Goal: Task Accomplishment & Management: Complete application form

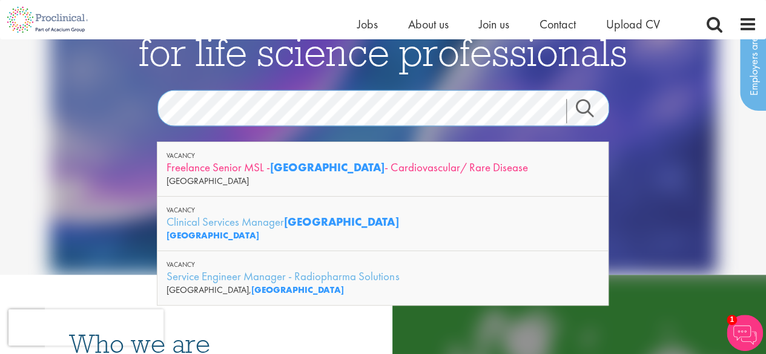
scroll to position [76, 0]
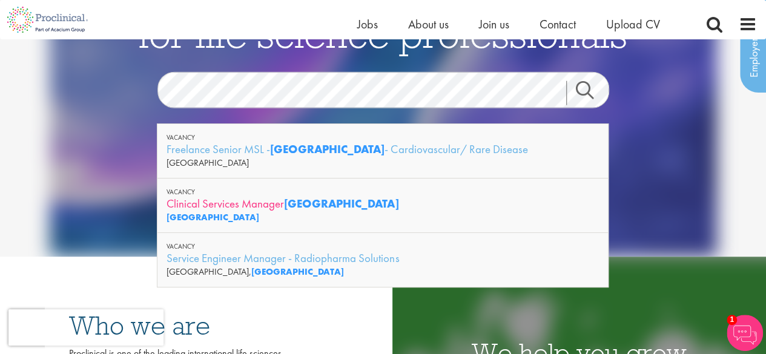
click at [237, 202] on div "Clinical Services Manager Belgium" at bounding box center [383, 203] width 433 height 15
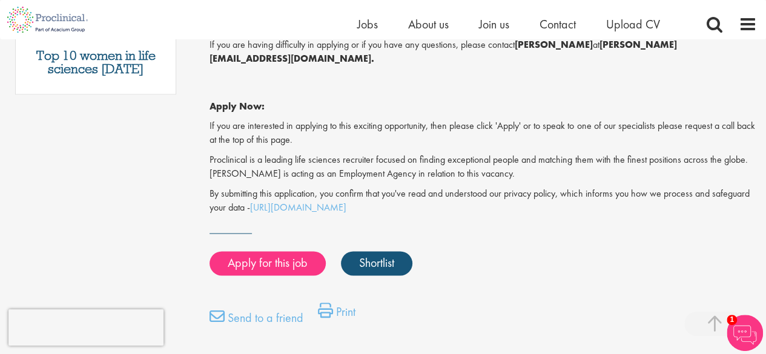
scroll to position [788, 0]
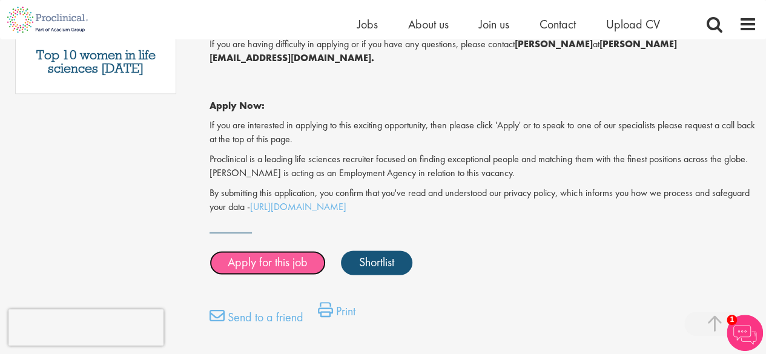
click at [267, 252] on link "Apply for this job" at bounding box center [268, 263] width 116 height 24
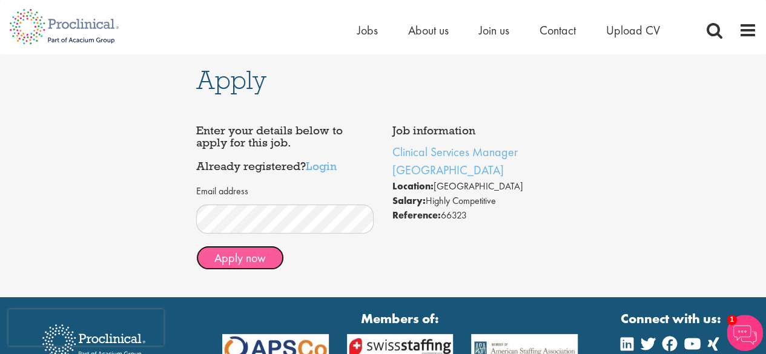
click at [234, 261] on button "Apply now" at bounding box center [240, 258] width 88 height 24
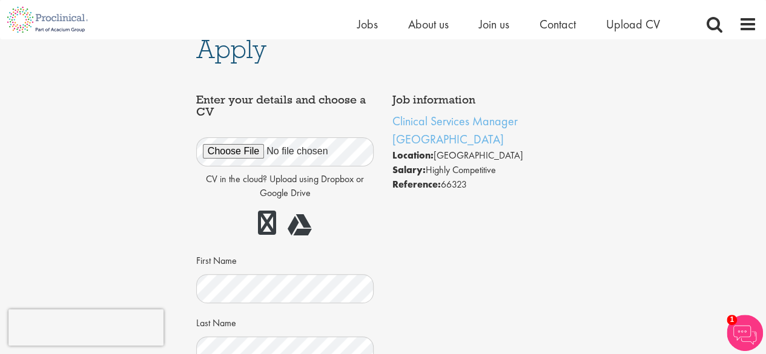
scroll to position [21, 0]
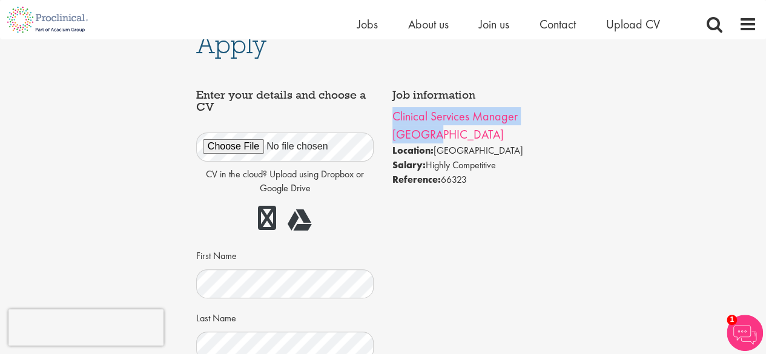
drag, startPoint x: 582, startPoint y: 121, endPoint x: 393, endPoint y: 111, distance: 189.2
copy link "Clinical Services Manager [GEOGRAPHIC_DATA]"
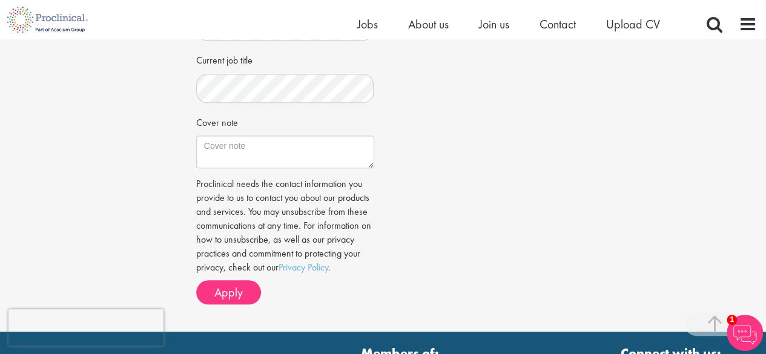
scroll to position [390, 0]
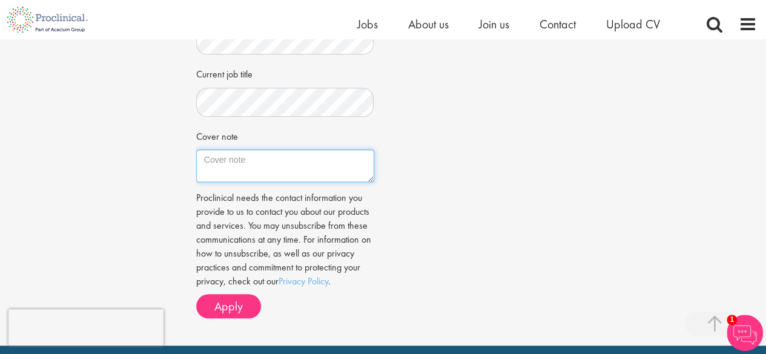
click at [231, 173] on textarea "Cover note" at bounding box center [285, 166] width 178 height 33
paste textarea "Clinical Services Manager [GEOGRAPHIC_DATA]"
type textarea "C"
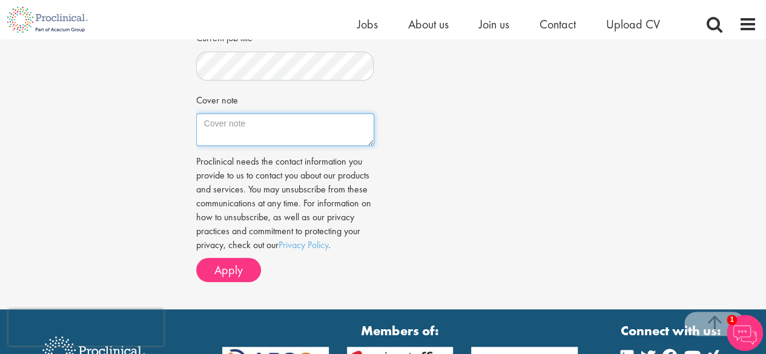
scroll to position [429, 0]
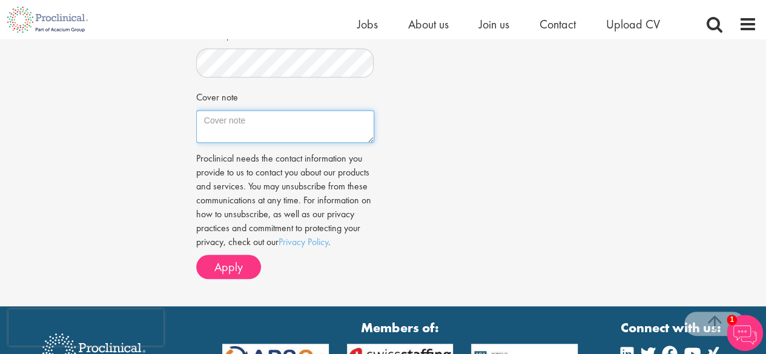
paste textarea "Infirmier de formation avec une expérience en diabétologie et services hospital…"
type textarea "Infirmier de formation avec une expérience en diabétologie et services hospital…"
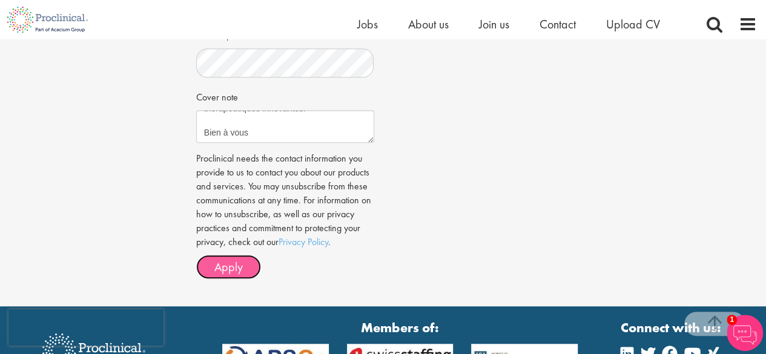
click at [234, 260] on span "Apply" at bounding box center [228, 267] width 28 height 16
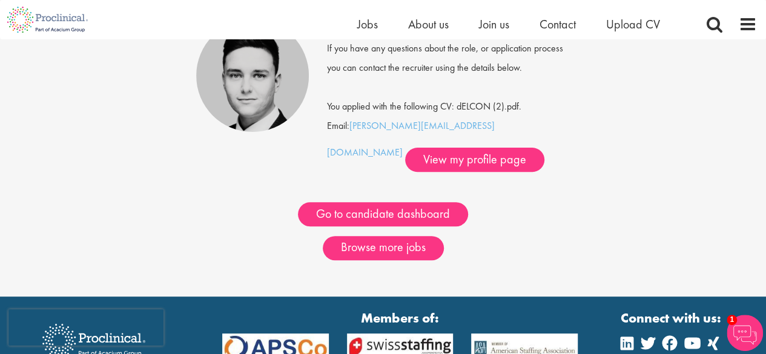
scroll to position [136, 0]
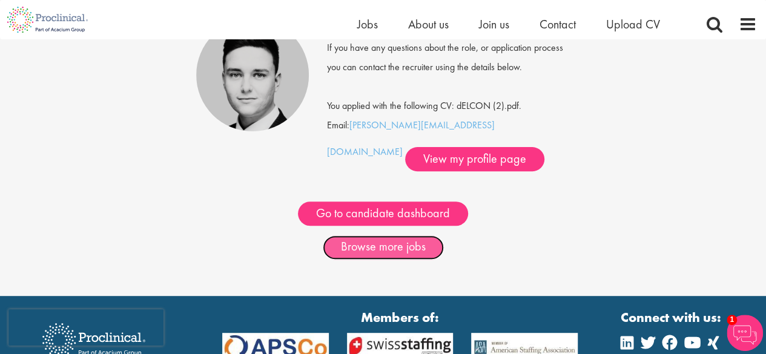
click at [395, 256] on link "Browse more jobs" at bounding box center [383, 248] width 121 height 24
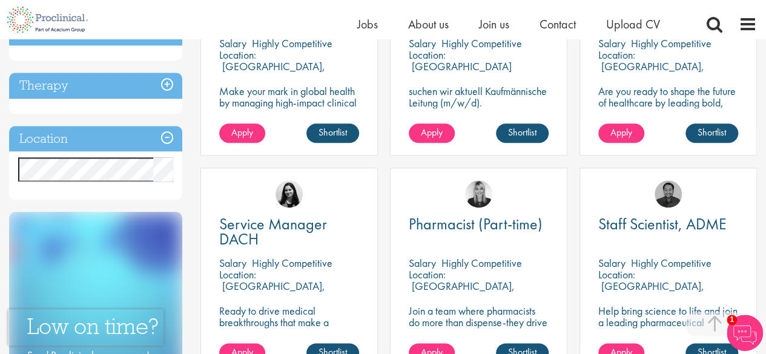
scroll to position [546, 0]
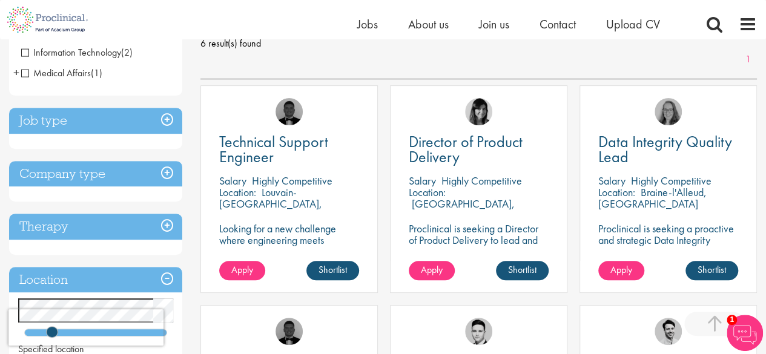
scroll to position [183, 0]
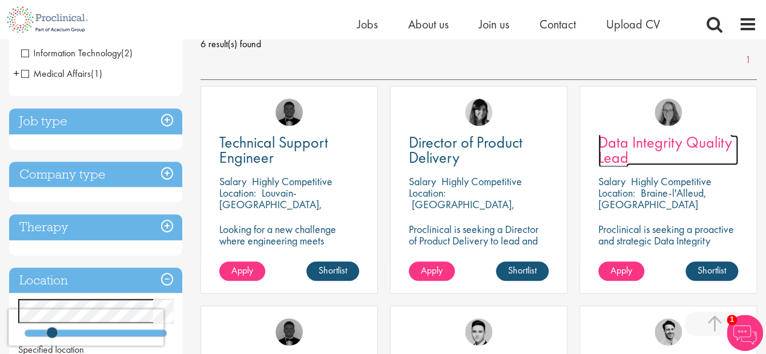
click at [627, 143] on span "Data Integrity Quality Lead" at bounding box center [666, 150] width 134 height 36
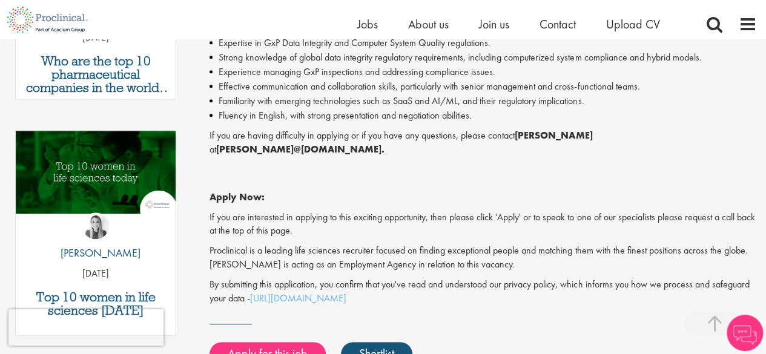
scroll to position [554, 0]
